Goal: Check status: Check status

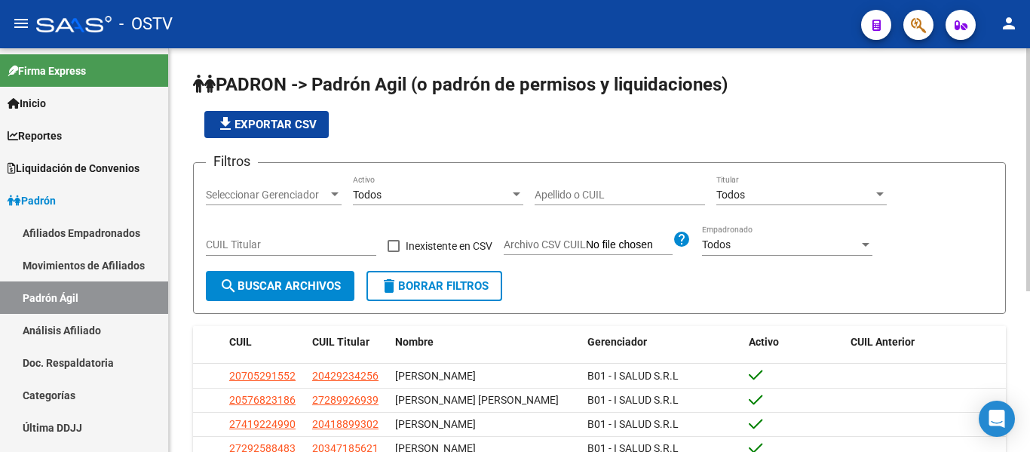
click at [213, 235] on div "CUIL Titular" at bounding box center [291, 240] width 170 height 30
click at [242, 248] on input "20-22278564" at bounding box center [291, 244] width 170 height 13
click at [234, 246] on input "20-22278564" at bounding box center [291, 244] width 170 height 13
click at [240, 244] on input "20-22278564" at bounding box center [291, 244] width 170 height 13
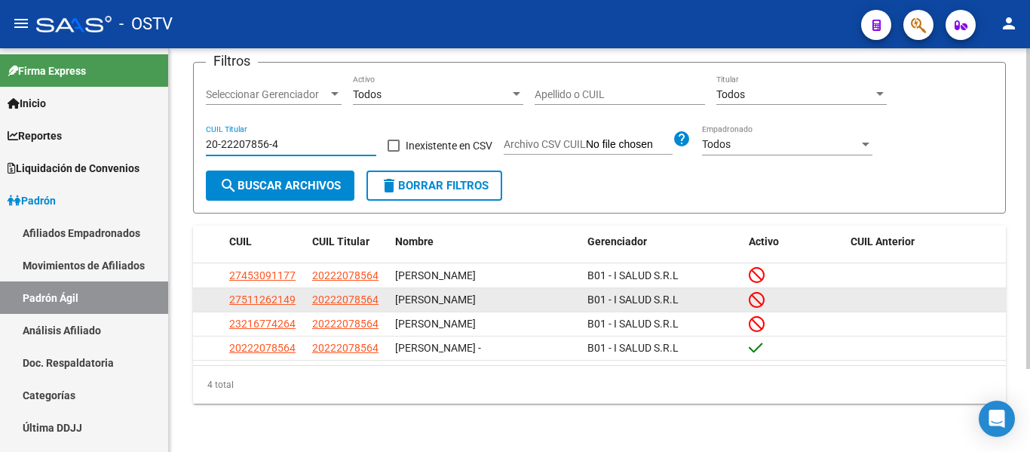
scroll to position [105, 0]
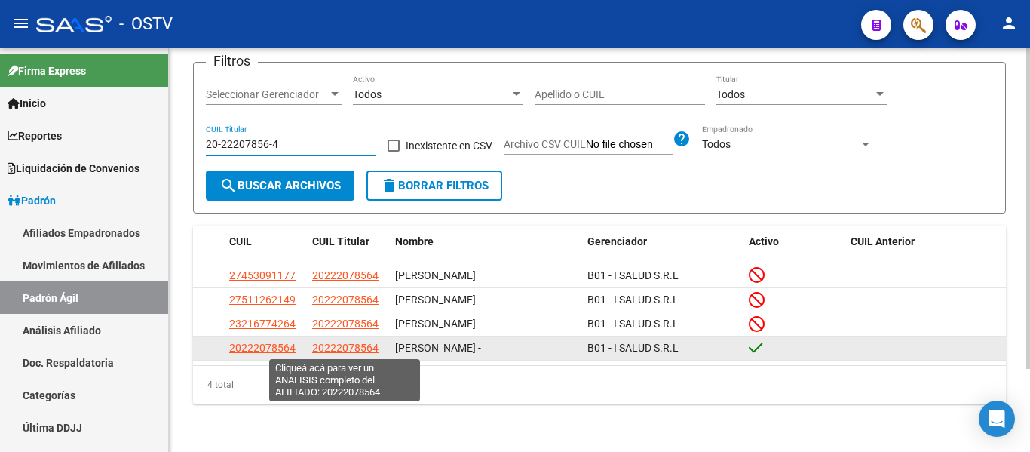
type input "20-22207856-4"
click at [326, 347] on span "20222078564" at bounding box center [345, 348] width 66 height 12
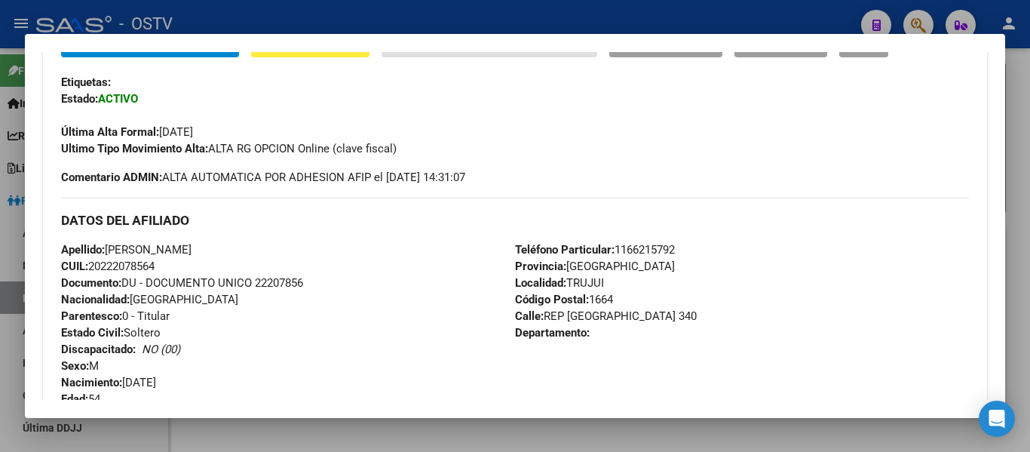
scroll to position [377, 0]
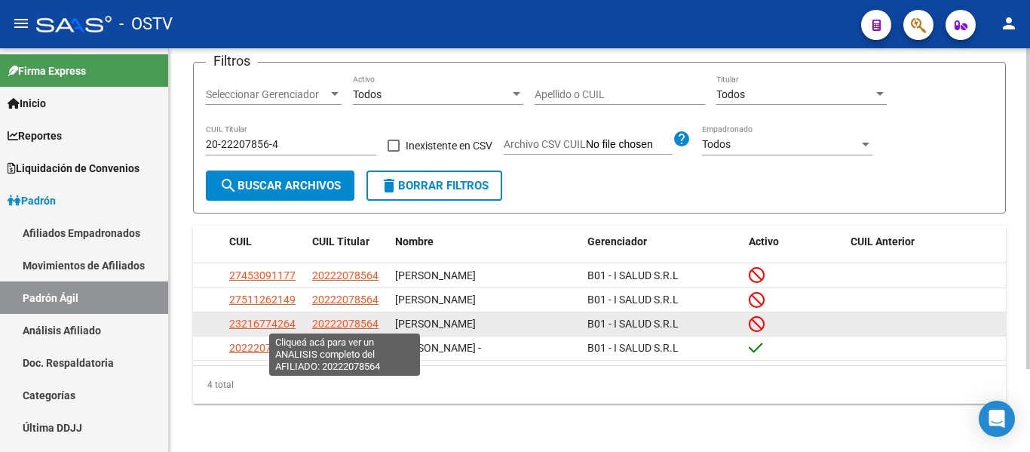
click at [372, 321] on span "20222078564" at bounding box center [345, 323] width 66 height 12
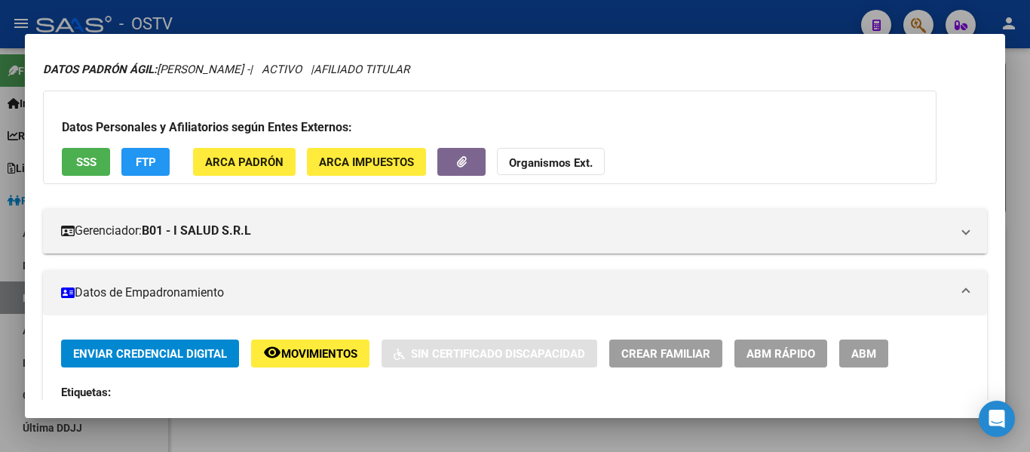
scroll to position [29, 0]
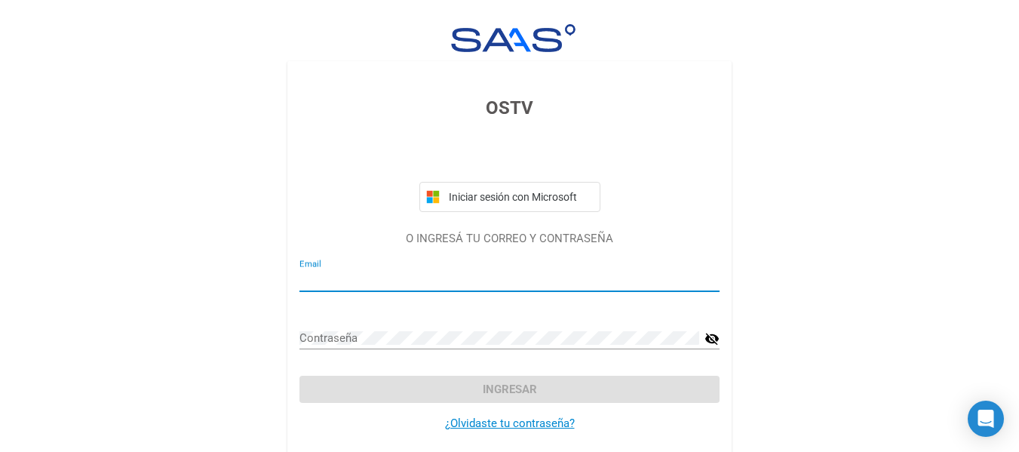
type input "[EMAIL_ADDRESS][DOMAIN_NAME]"
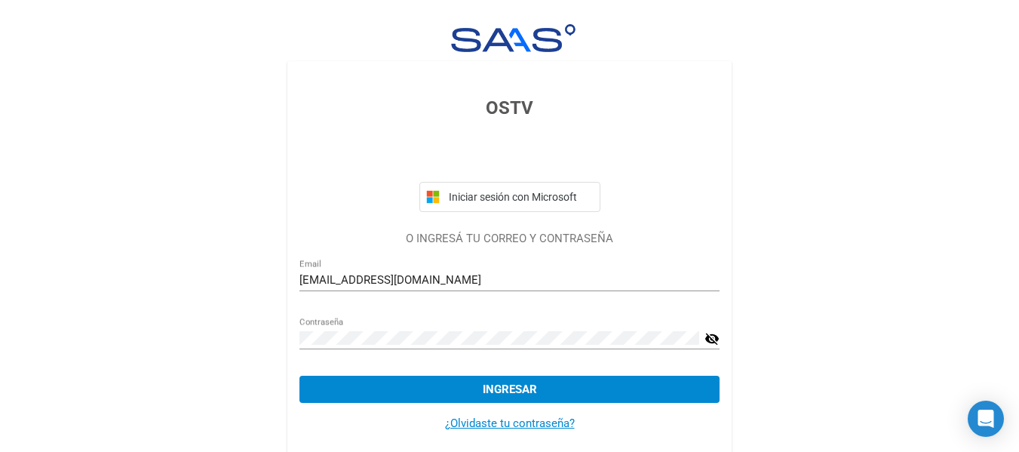
click at [850, 203] on div "OSTV Iniciar sesión con Microsoft O INGRESÁ TU CORREO Y CONTRASEÑA [PERSON_NAME…" at bounding box center [509, 252] width 1019 height 504
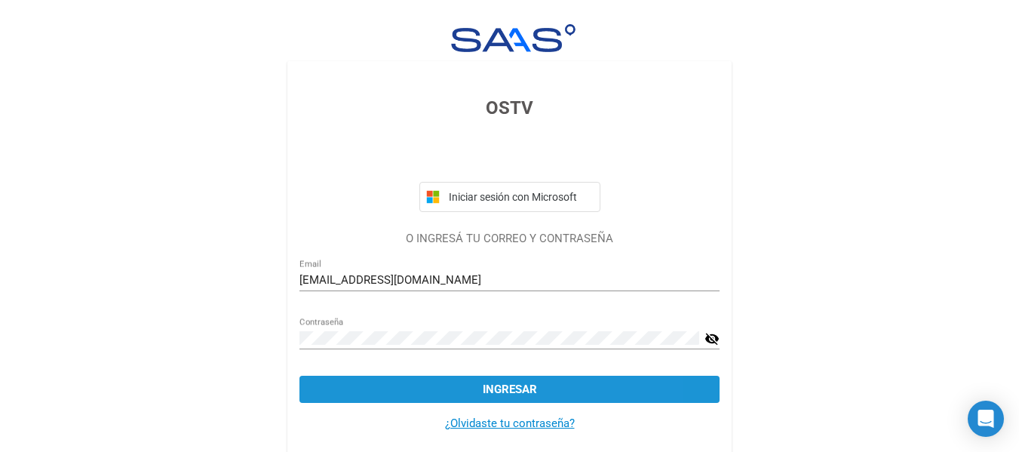
click at [538, 393] on button "Ingresar" at bounding box center [509, 388] width 420 height 27
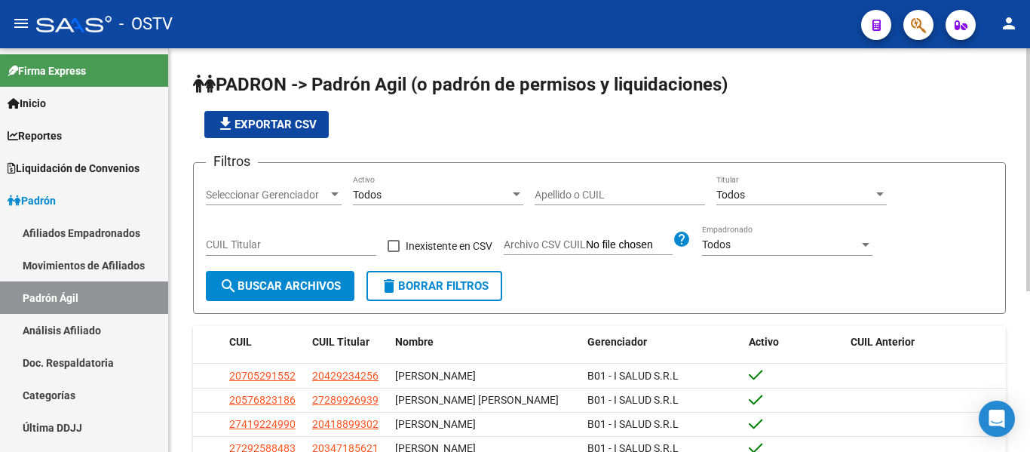
click at [212, 247] on input "CUIL Titular" at bounding box center [291, 244] width 170 height 13
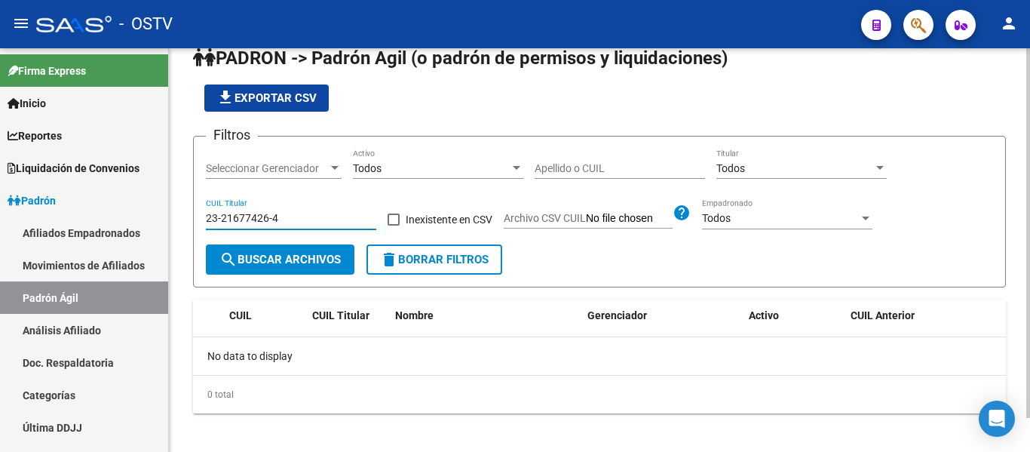
scroll to position [37, 0]
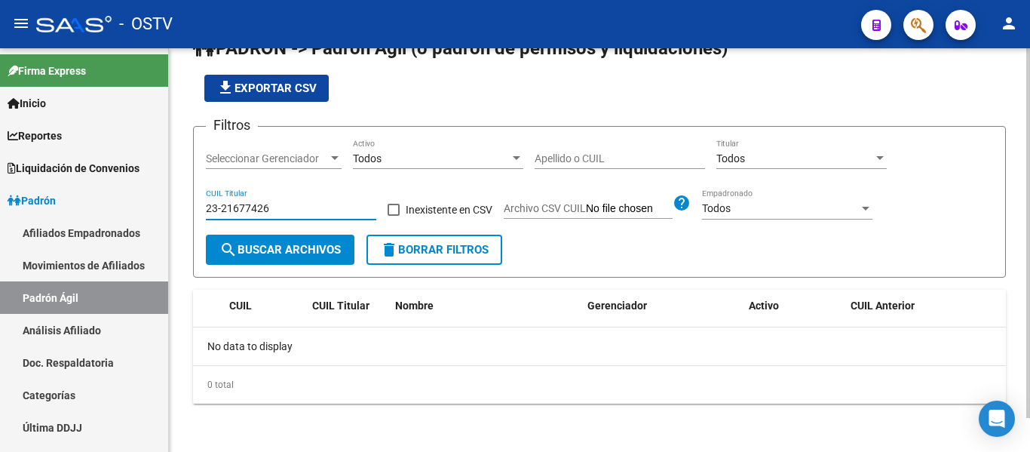
click at [219, 204] on input "23-21677426" at bounding box center [291, 208] width 170 height 13
click at [219, 205] on input "21-677426" at bounding box center [291, 208] width 170 height 13
click at [271, 209] on input "21-7426" at bounding box center [291, 208] width 170 height 13
type input "21-67"
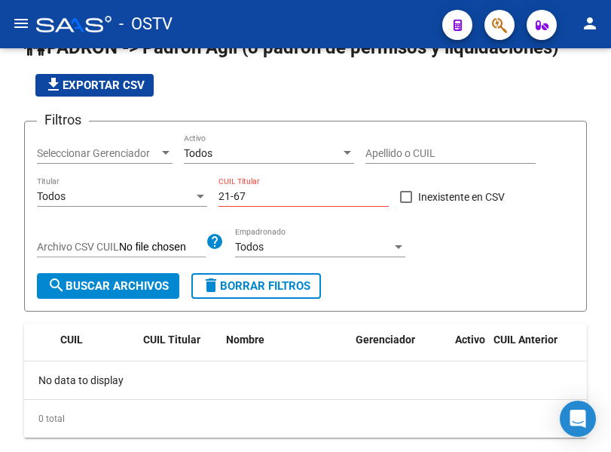
click at [323, 31] on div "- OSTV" at bounding box center [233, 24] width 394 height 33
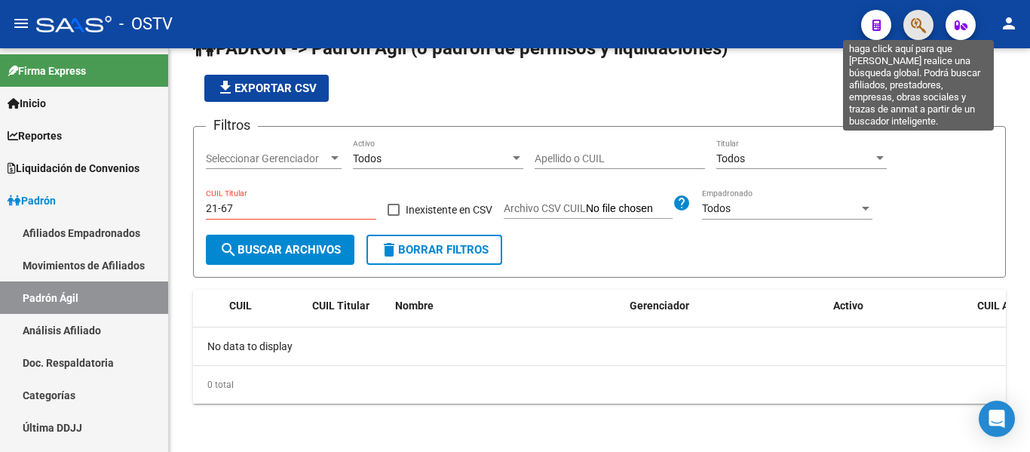
click at [917, 23] on icon "button" at bounding box center [918, 25] width 15 height 17
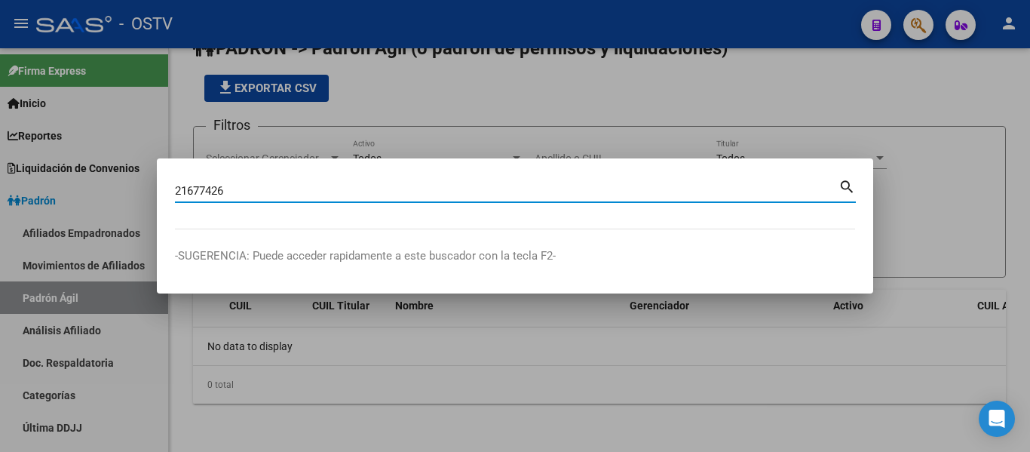
type input "21677426"
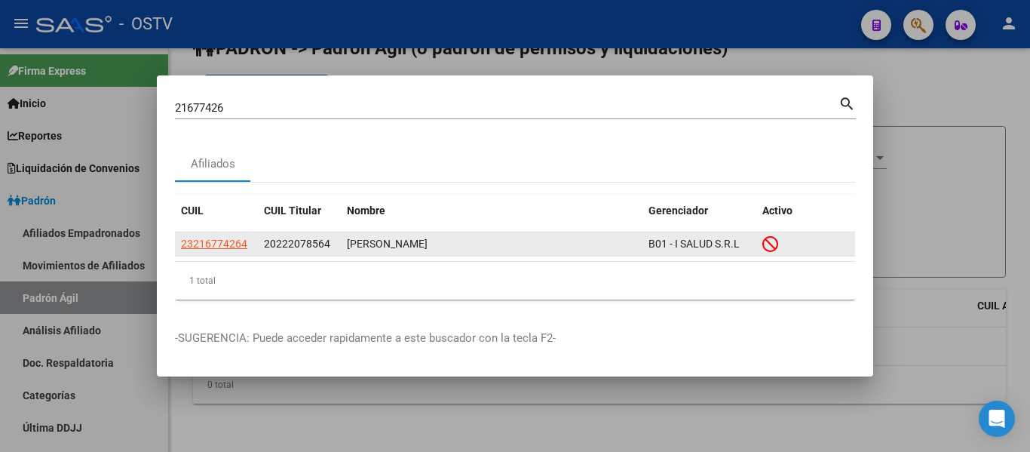
click at [764, 238] on icon at bounding box center [770, 243] width 16 height 17
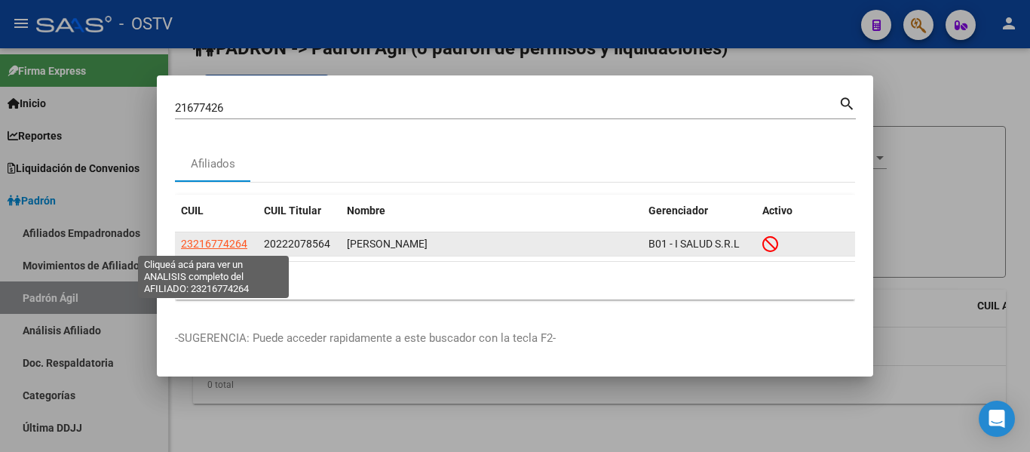
click at [222, 243] on span "23216774264" at bounding box center [214, 243] width 66 height 12
type textarea "23216774264"
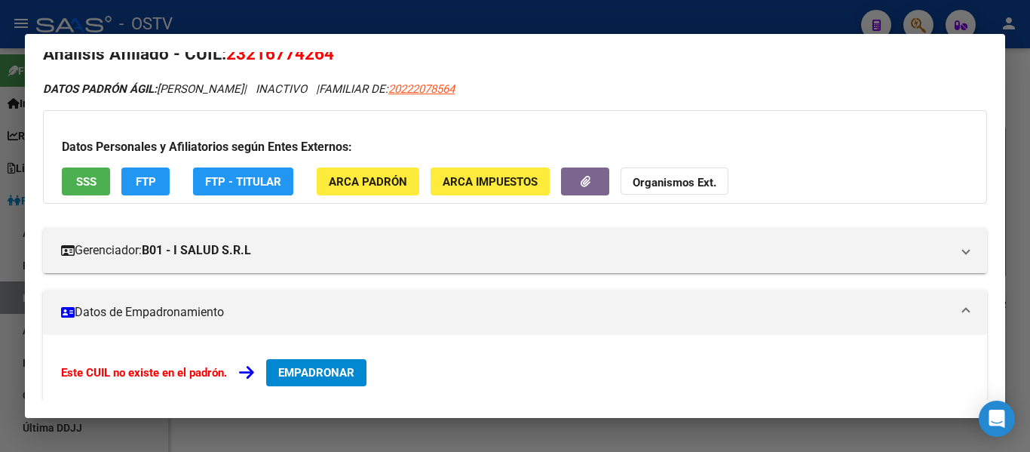
scroll to position [0, 0]
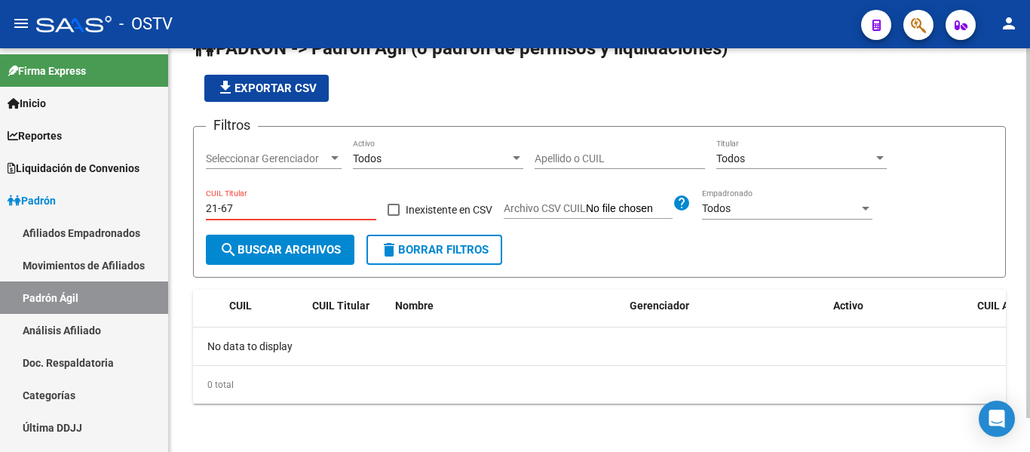
click at [241, 207] on input "21-67" at bounding box center [291, 208] width 170 height 13
type input "2"
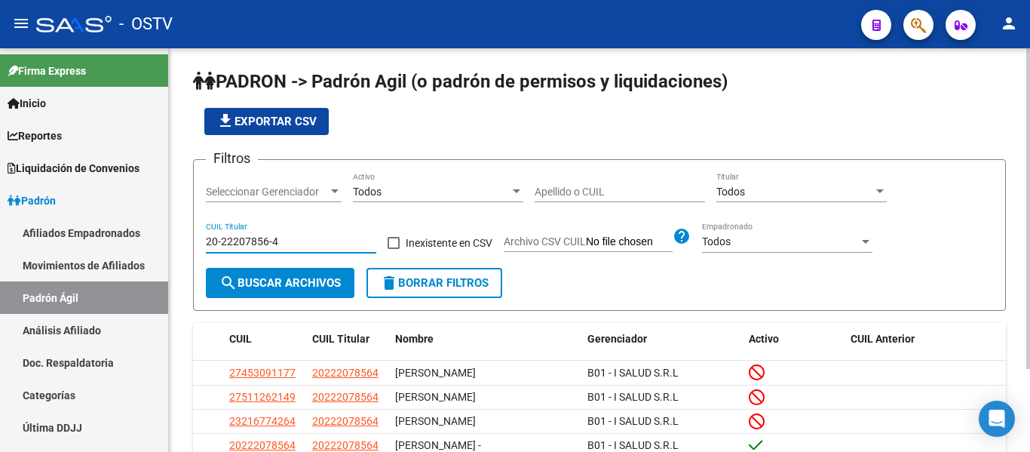
scroll to position [37, 0]
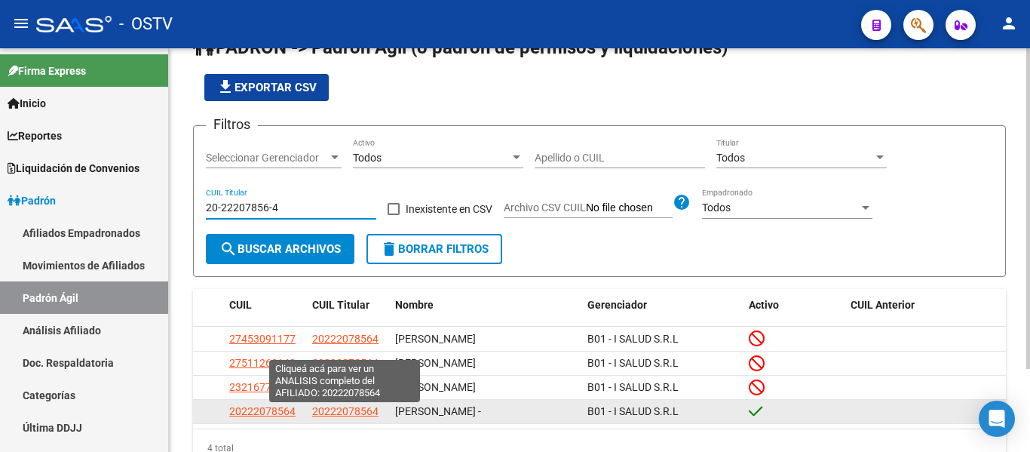
type input "20-22207856-4"
click at [336, 416] on span "20222078564" at bounding box center [345, 411] width 66 height 12
type textarea "20222078564"
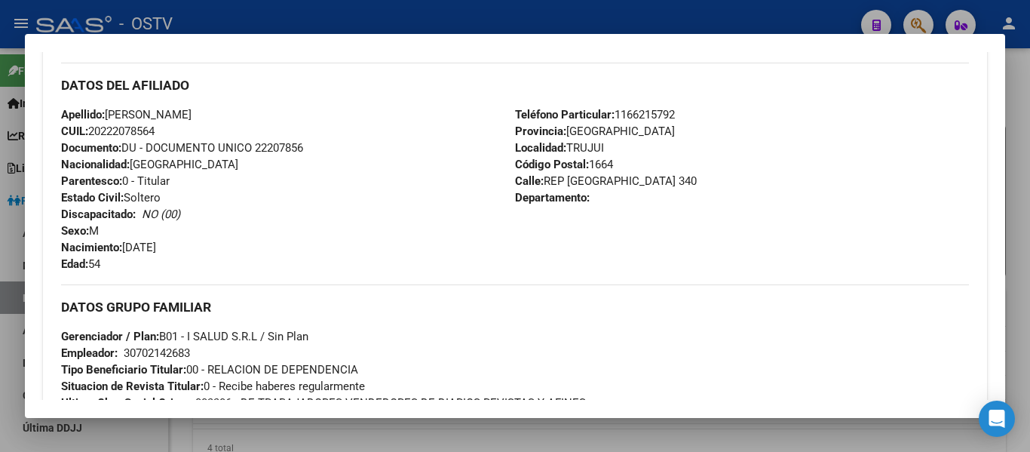
scroll to position [452, 0]
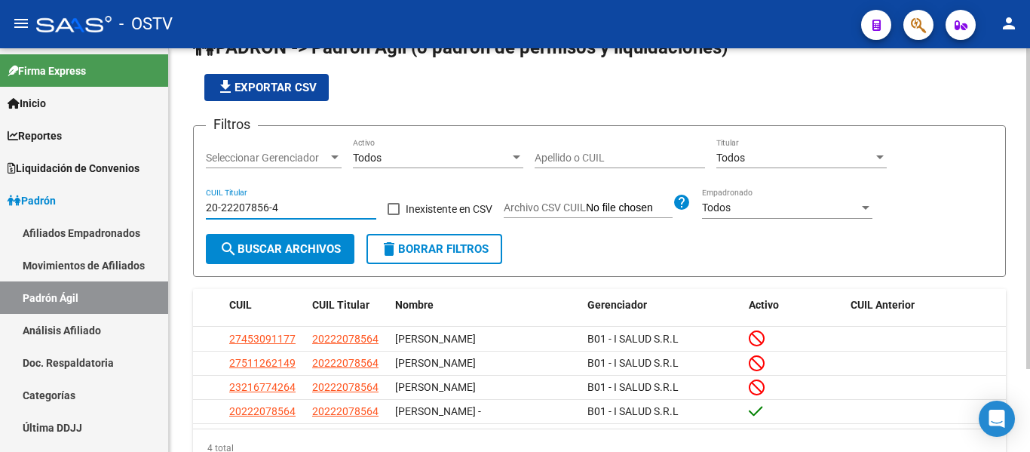
click at [283, 208] on input "20-22207856-4" at bounding box center [291, 207] width 170 height 13
type input "2"
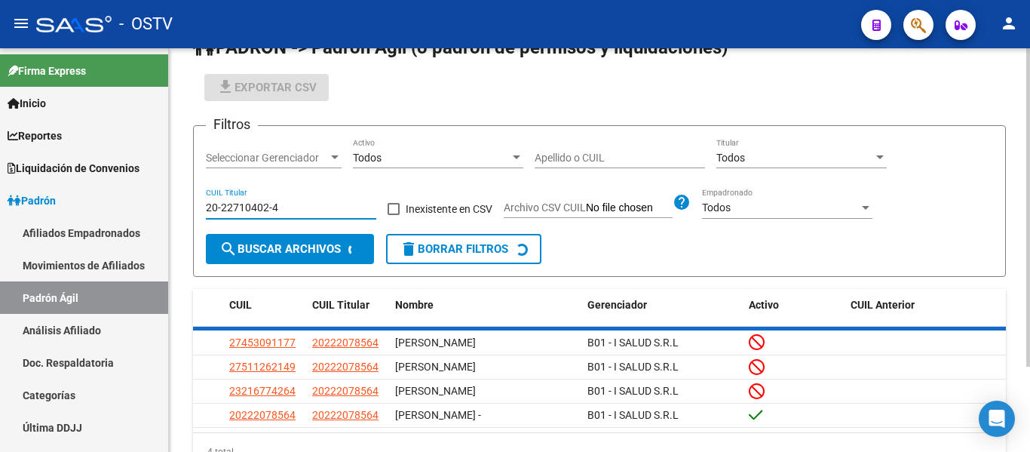
scroll to position [30, 0]
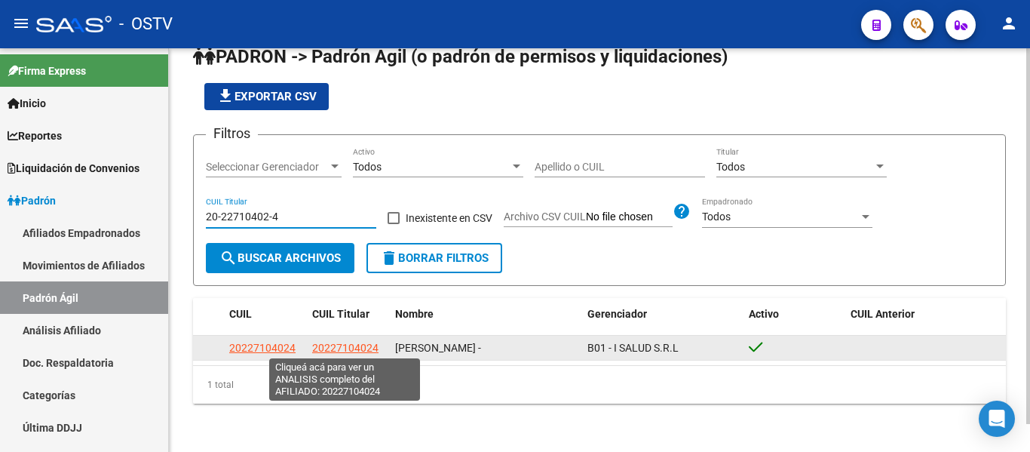
type input "20-22710402-4"
click at [316, 342] on span "20227104024" at bounding box center [345, 348] width 66 height 12
type textarea "20227104024"
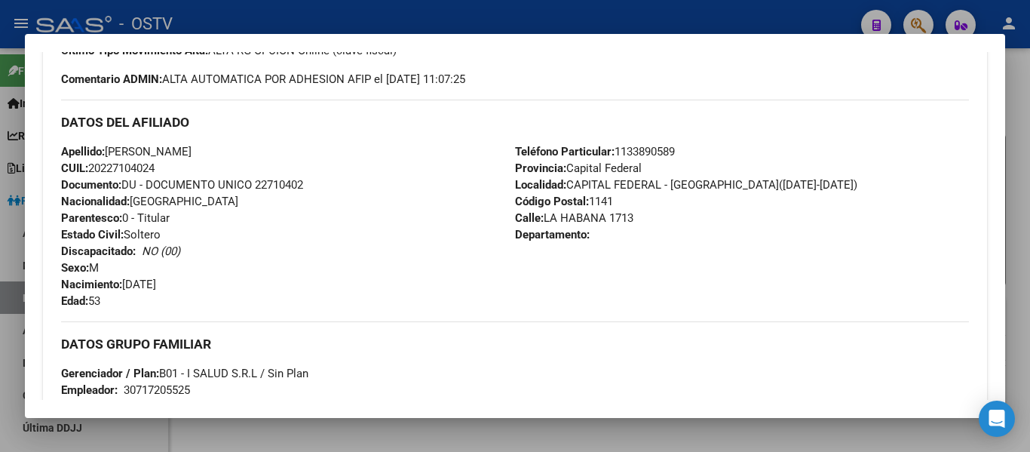
scroll to position [377, 0]
